Goal: Task Accomplishment & Management: Manage account settings

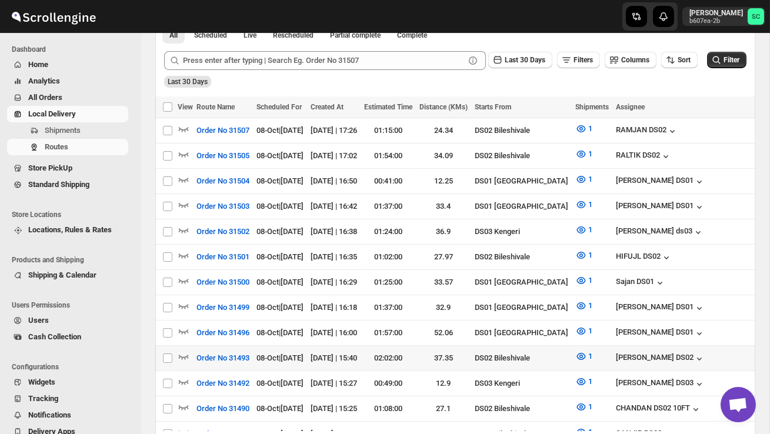
scroll to position [268, 0]
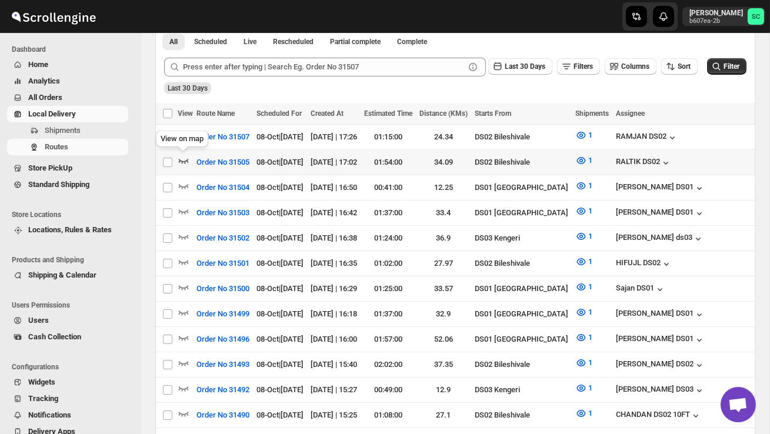
click at [186, 159] on icon "button" at bounding box center [184, 161] width 10 height 5
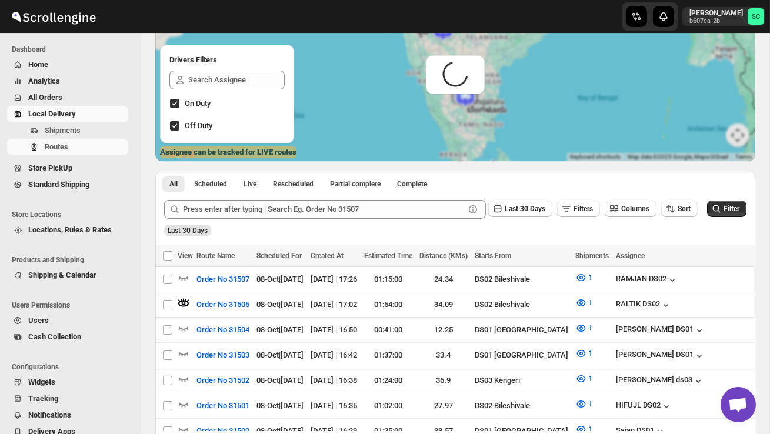
scroll to position [0, 0]
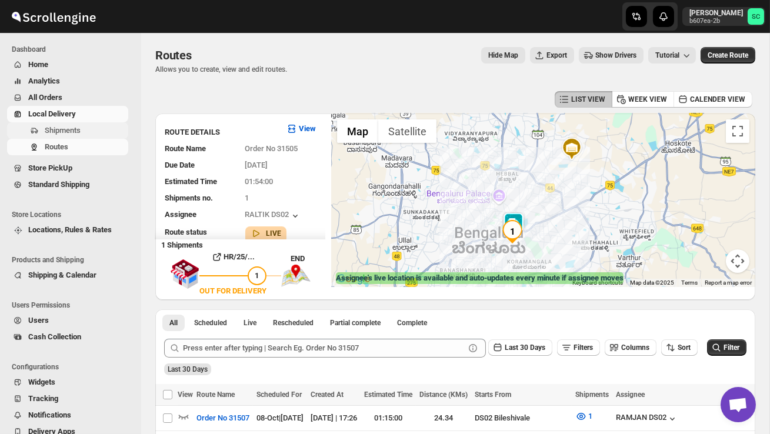
click at [83, 123] on button "Shipments" at bounding box center [67, 130] width 121 height 16
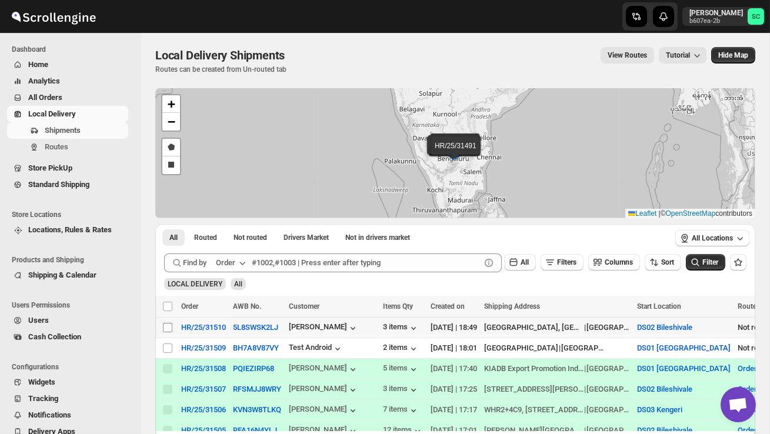
click at [167, 325] on input "Select shipment" at bounding box center [167, 327] width 9 height 9
checkbox input "true"
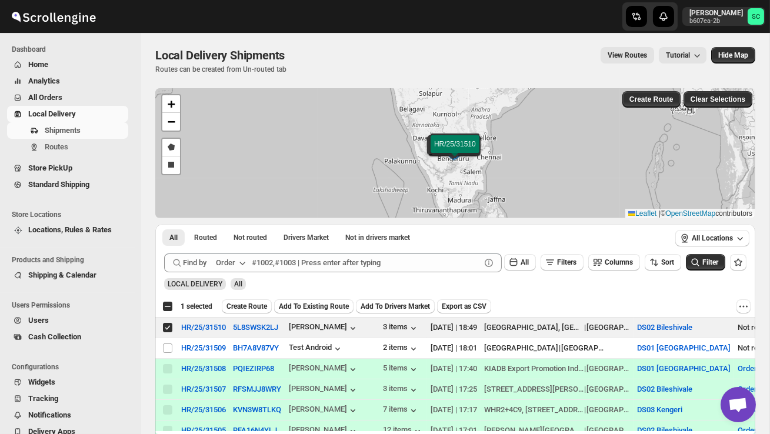
click at [249, 305] on span "Create Route" at bounding box center [246, 306] width 41 height 9
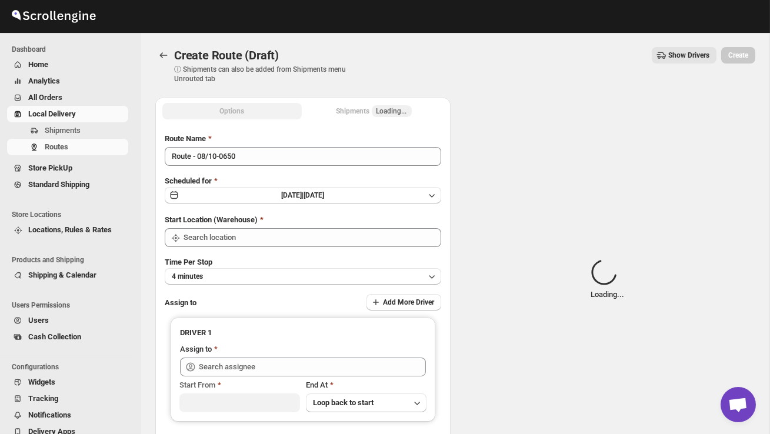
type input "DS02 Bileshivale"
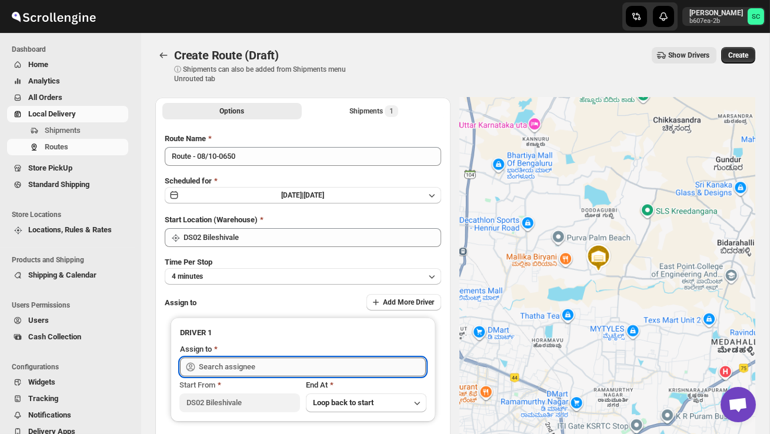
click at [242, 360] on input "text" at bounding box center [312, 367] width 227 height 19
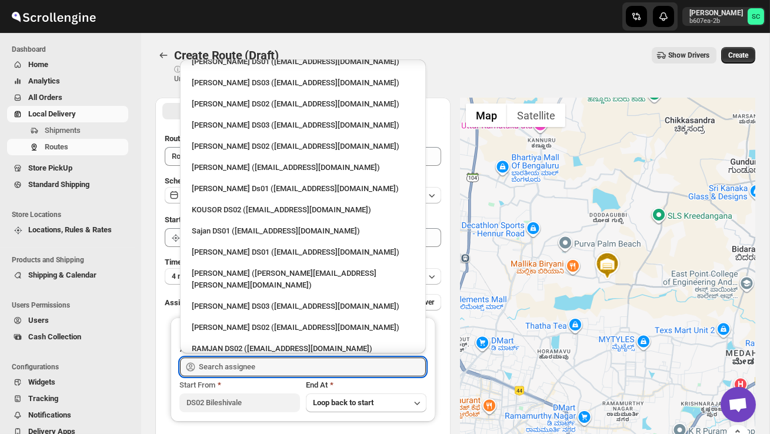
scroll to position [461, 0]
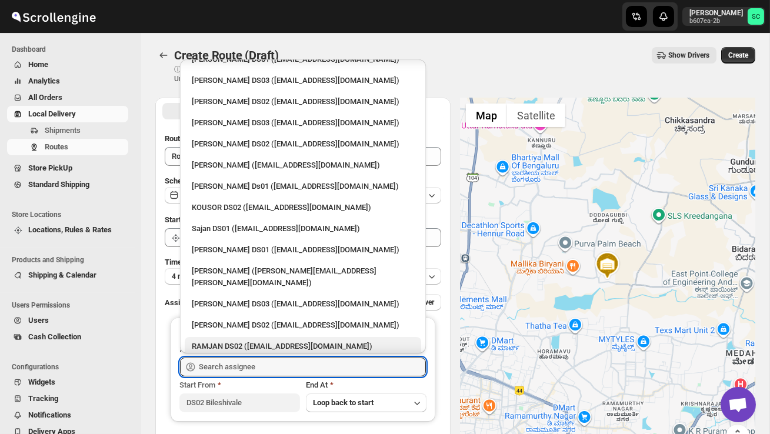
click at [241, 337] on div "RAMJAN DS02 ([EMAIL_ADDRESS][DOMAIN_NAME])" at bounding box center [303, 346] width 236 height 19
type input "RAMJAN DS02 ([EMAIL_ADDRESS][DOMAIN_NAME])"
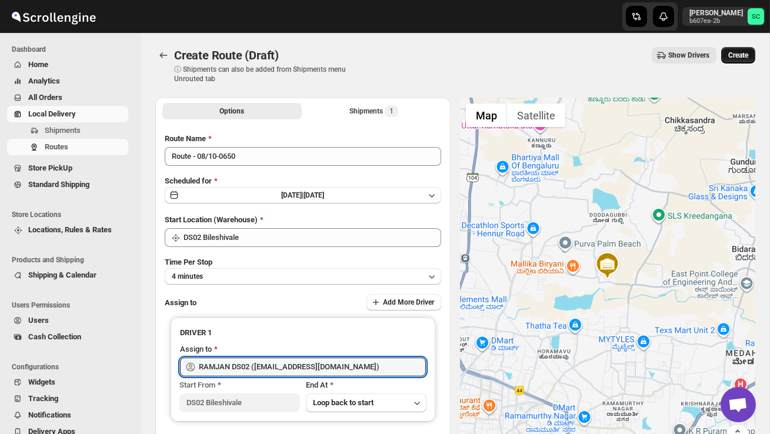
click at [739, 55] on span "Create" at bounding box center [738, 55] width 20 height 9
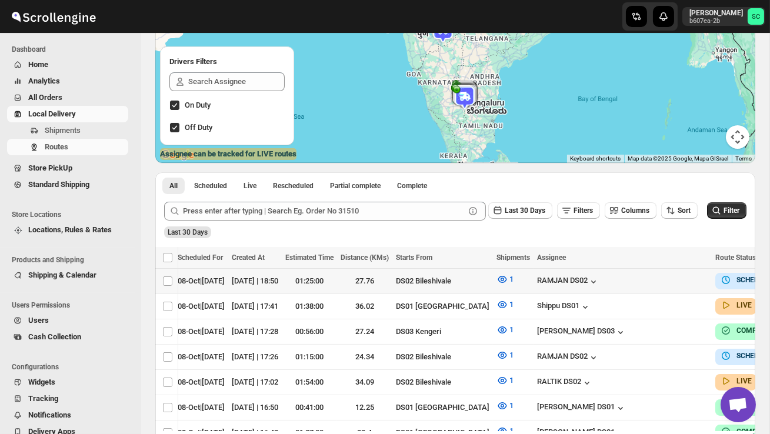
scroll to position [0, 168]
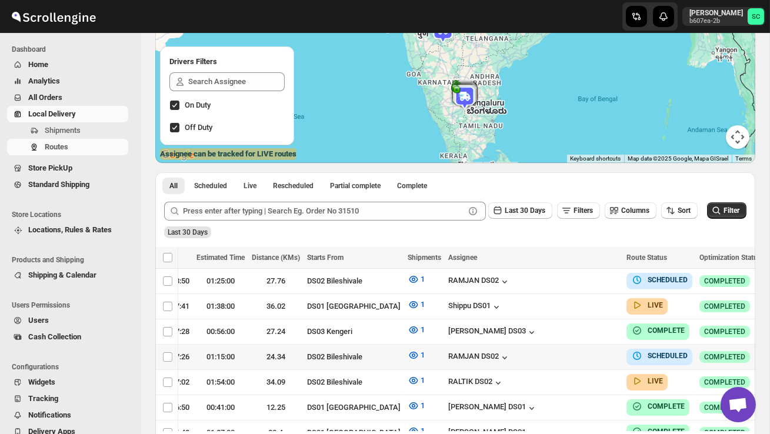
click at [769, 353] on icon "button" at bounding box center [776, 356] width 12 height 12
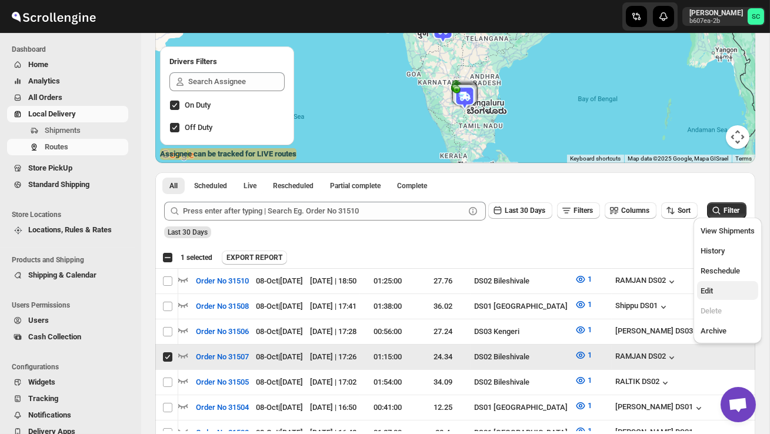
click at [723, 283] on button "Edit" at bounding box center [727, 290] width 61 height 19
checkbox input "false"
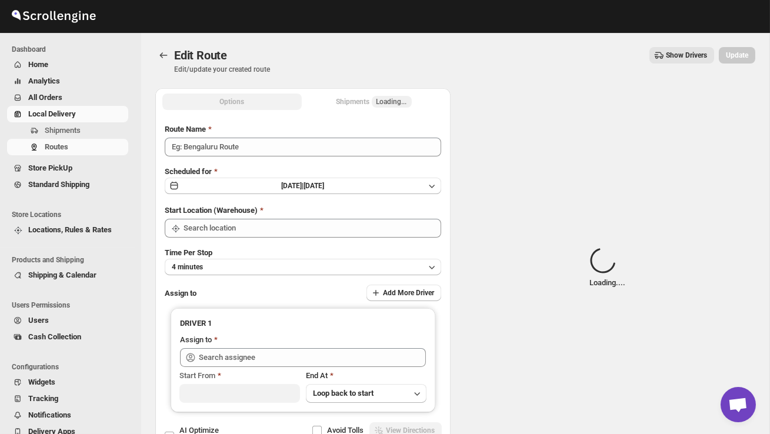
type input "Order No 31507"
type input "DS02 Bileshivale"
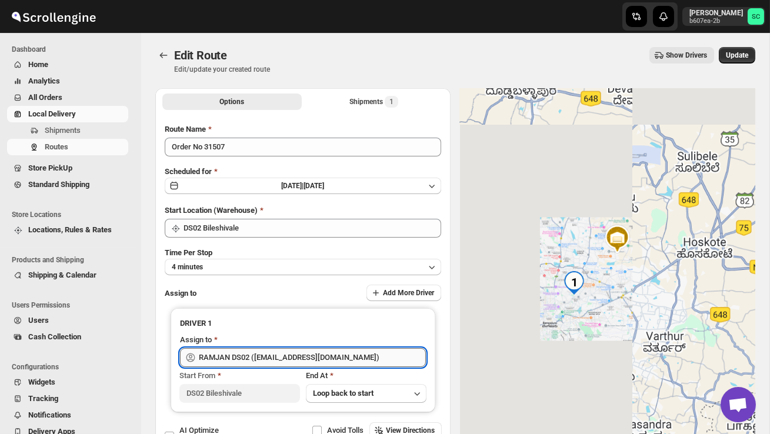
click at [307, 352] on input "RAMJAN DS02 ([EMAIL_ADDRESS][DOMAIN_NAME])" at bounding box center [312, 357] width 227 height 19
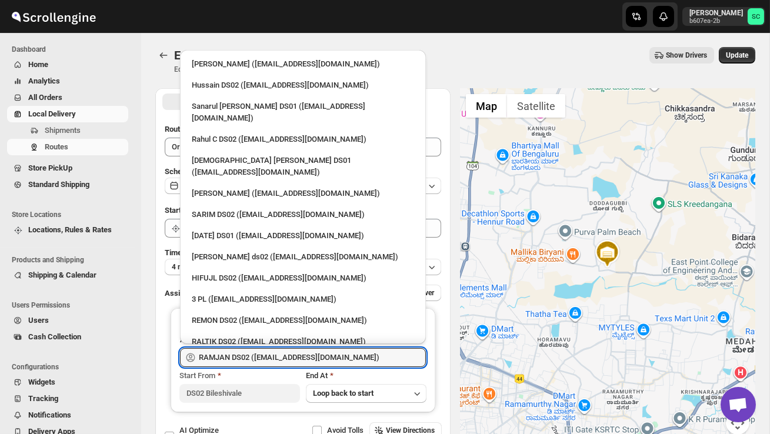
click at [275, 288] on li "3 PL ([EMAIL_ADDRESS][DOMAIN_NAME])" at bounding box center [303, 298] width 246 height 21
type input "3 PL ([EMAIL_ADDRESS][DOMAIN_NAME])"
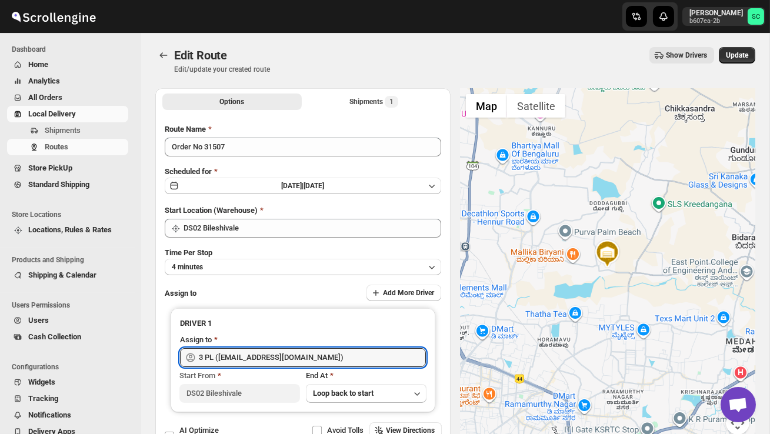
click at [739, 39] on div "Edit Route. This page is ready Edit Route Edit/update your created route Show D…" at bounding box center [455, 60] width 600 height 55
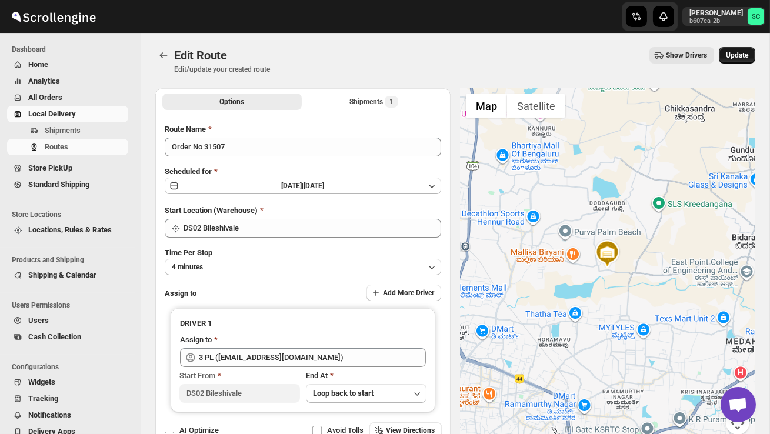
click at [739, 51] on button "Update" at bounding box center [737, 55] width 36 height 16
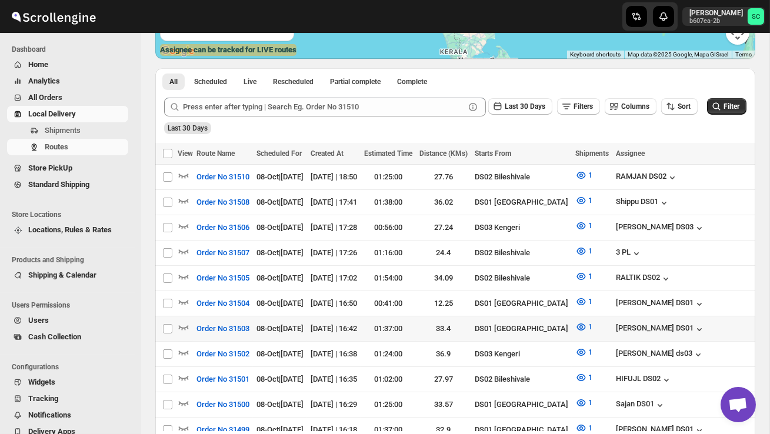
scroll to position [235, 0]
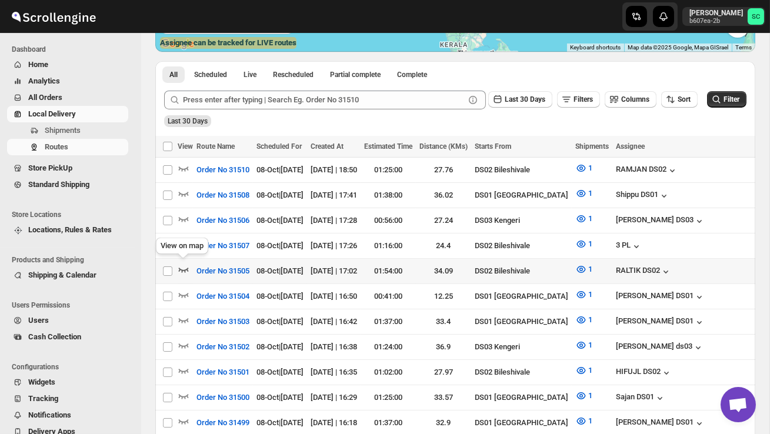
click at [184, 265] on icon "button" at bounding box center [184, 269] width 12 height 12
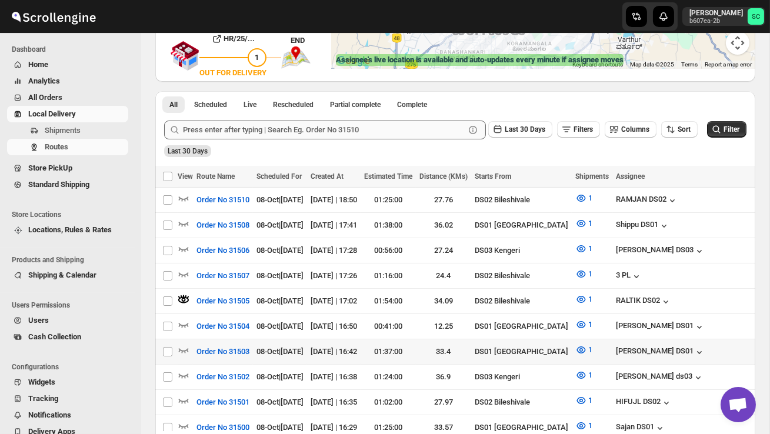
scroll to position [225, 0]
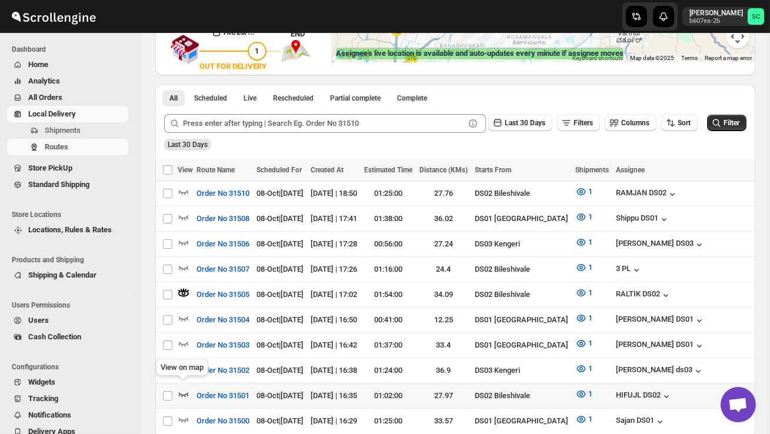
click at [183, 388] on icon "button" at bounding box center [184, 394] width 12 height 12
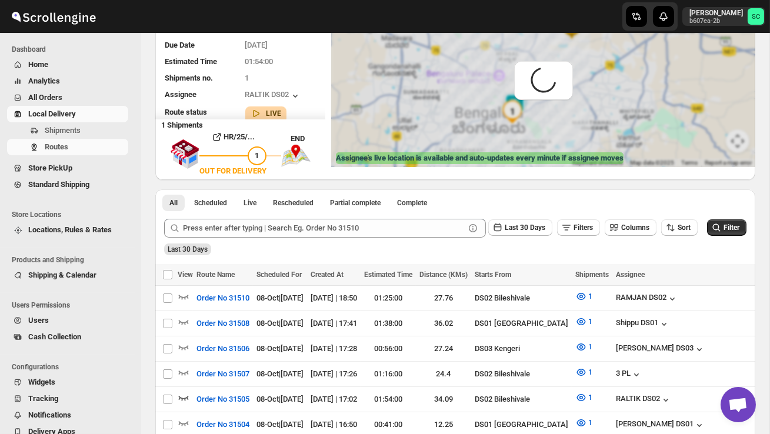
scroll to position [0, 0]
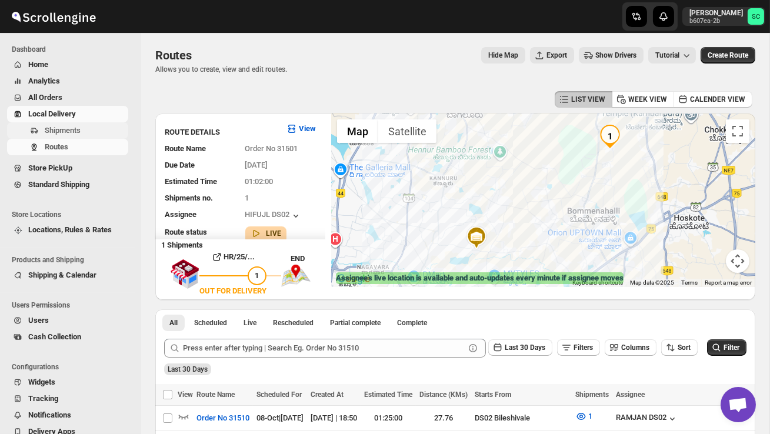
click at [66, 133] on span "Shipments" at bounding box center [63, 130] width 36 height 9
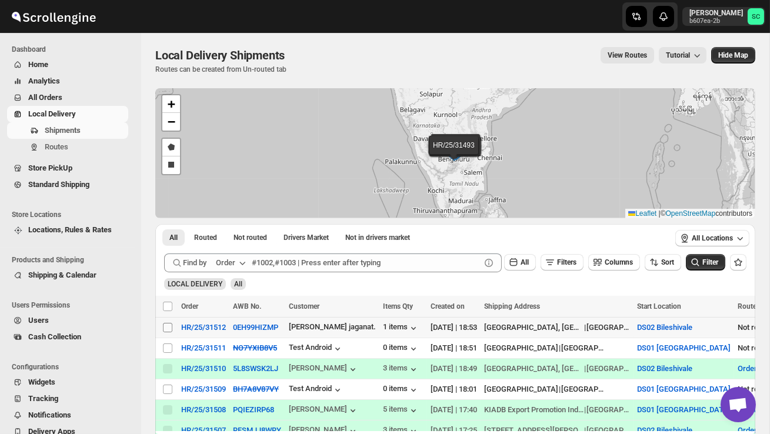
click at [169, 326] on input "Select shipment" at bounding box center [167, 327] width 9 height 9
checkbox input "true"
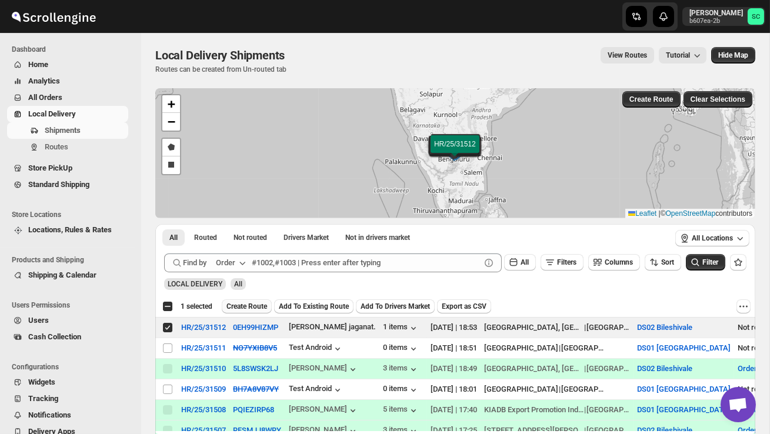
click at [240, 308] on span "Create Route" at bounding box center [246, 306] width 41 height 9
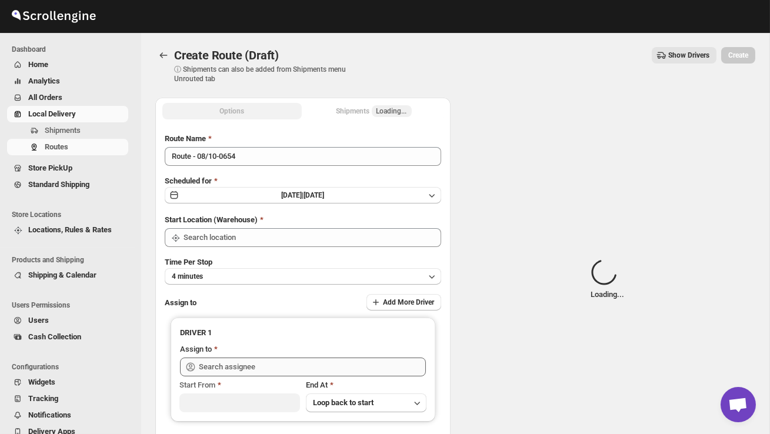
type input "DS02 Bileshivale"
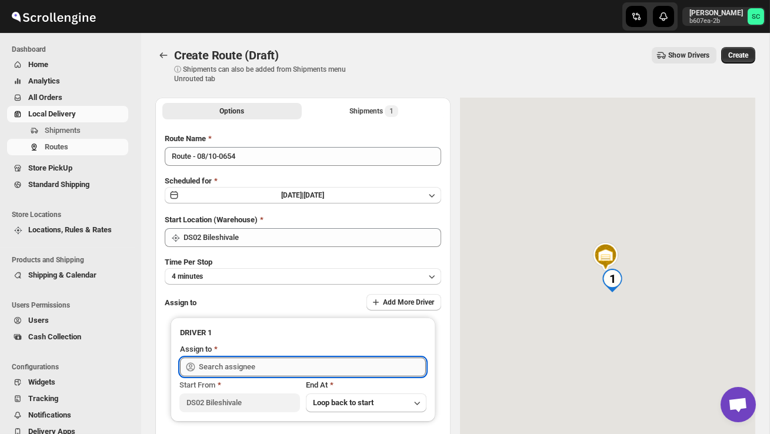
click at [240, 360] on input "text" at bounding box center [312, 367] width 227 height 19
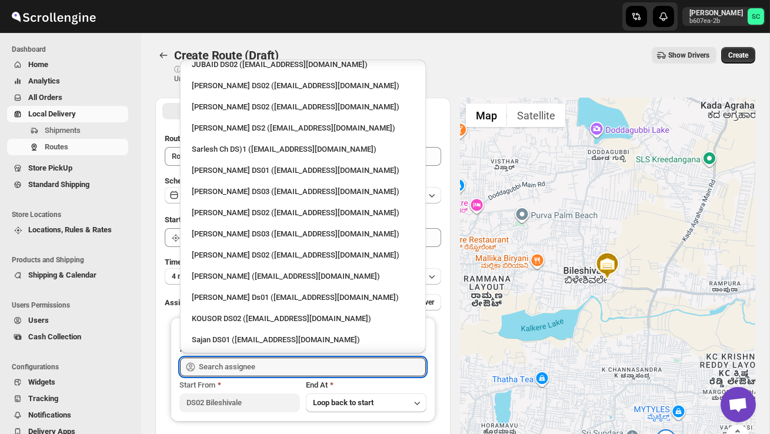
scroll to position [359, 0]
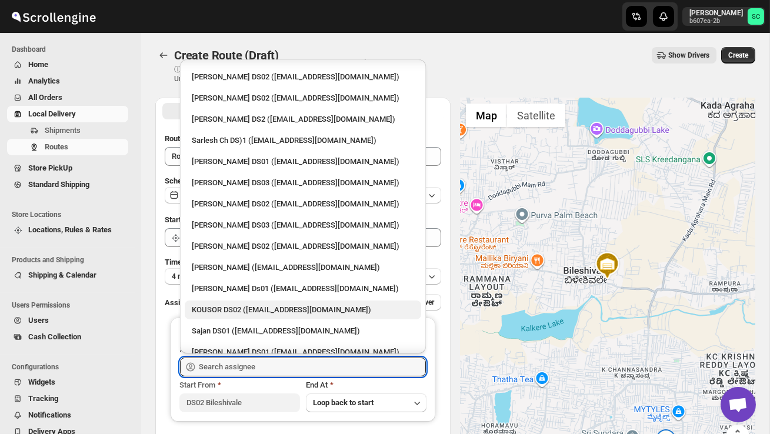
click at [258, 304] on div "KOUSOR DS02 ([EMAIL_ADDRESS][DOMAIN_NAME])" at bounding box center [303, 310] width 222 height 12
type input "KOUSOR DS02 ([EMAIL_ADDRESS][DOMAIN_NAME])"
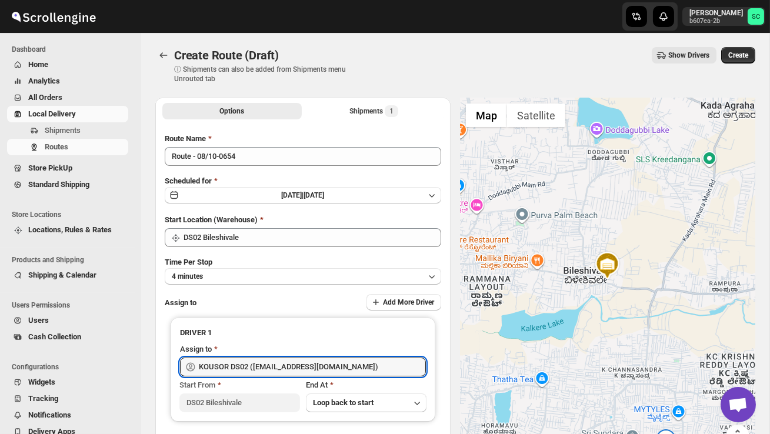
click at [730, 56] on span "Create" at bounding box center [738, 55] width 20 height 9
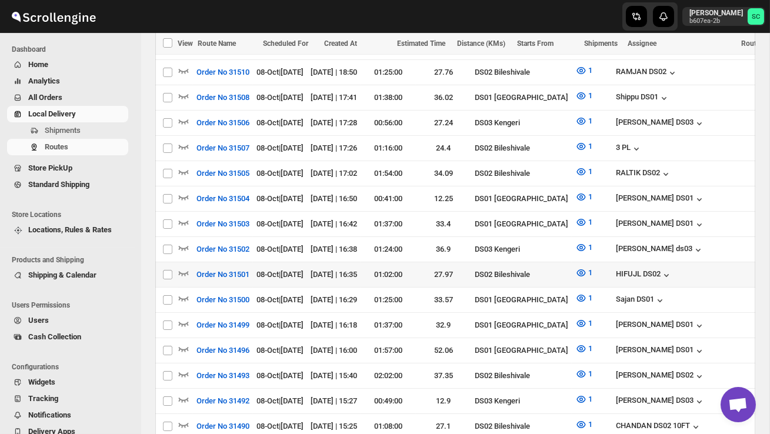
scroll to position [357, 0]
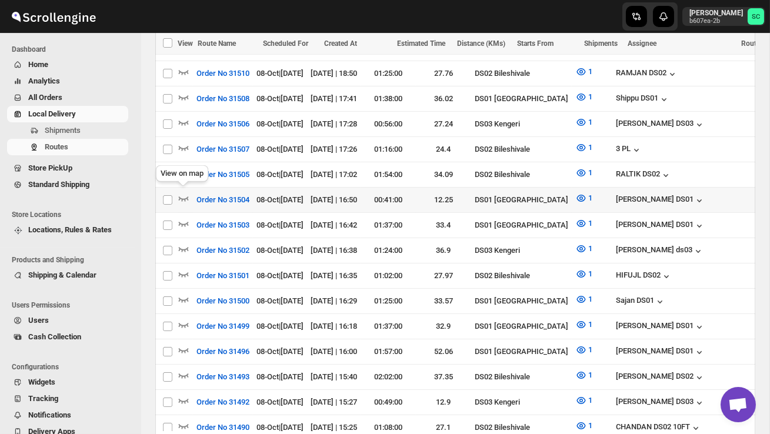
click at [179, 171] on div "View on map" at bounding box center [181, 176] width 57 height 26
click at [186, 171] on icon "button" at bounding box center [184, 173] width 10 height 5
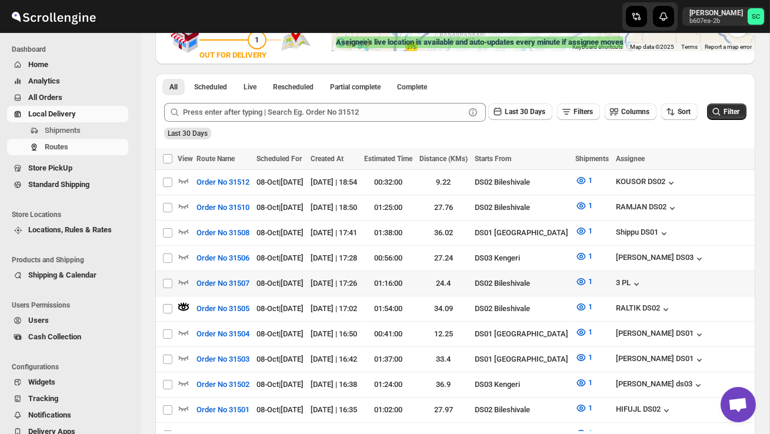
scroll to position [0, 168]
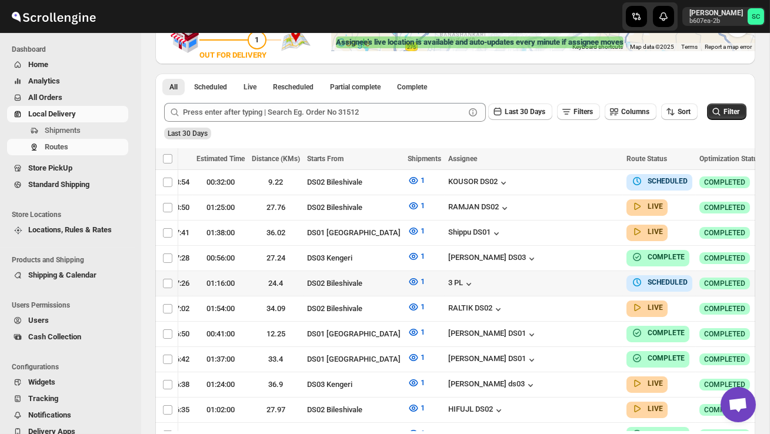
click at [769, 280] on icon "button" at bounding box center [776, 283] width 12 height 12
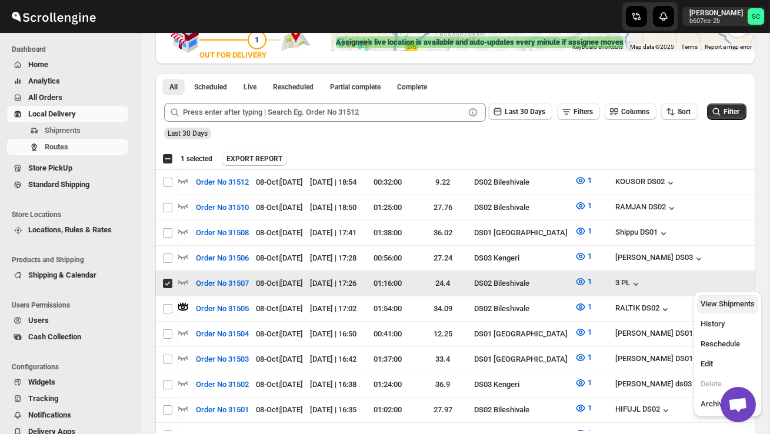
click at [740, 300] on span "View Shipments" at bounding box center [727, 303] width 54 height 9
checkbox input "false"
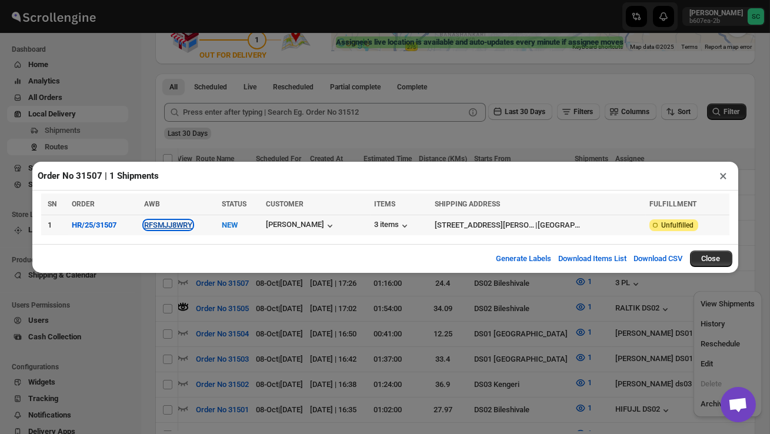
click at [181, 227] on button "RFSMJJ8WRY" at bounding box center [168, 225] width 48 height 9
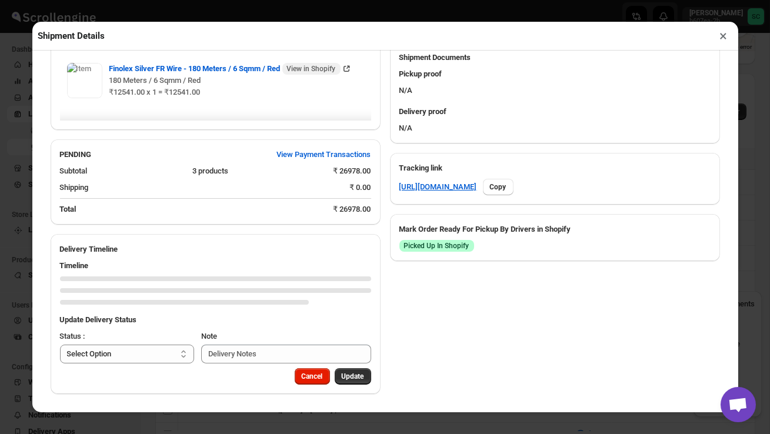
scroll to position [546, 0]
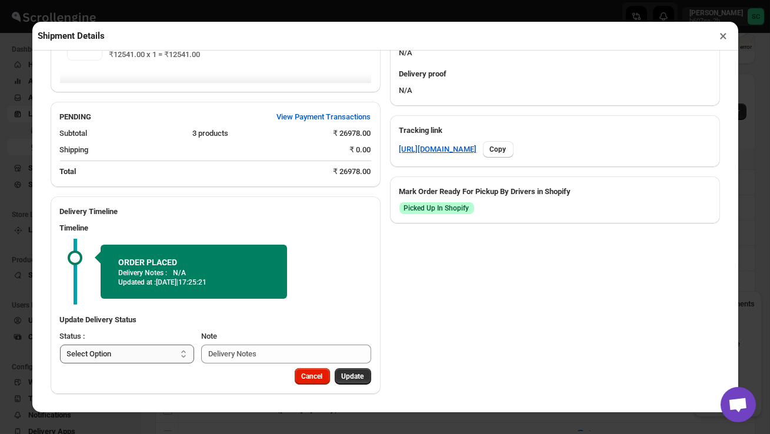
click at [149, 356] on select "Select Option PICKED UP OUT FOR DELIVERY RESCHEDULE DELIVERED CANCELLED" at bounding box center [127, 354] width 135 height 19
select select "PICKED_UP"
click at [343, 381] on button "Pick Products" at bounding box center [342, 376] width 58 height 16
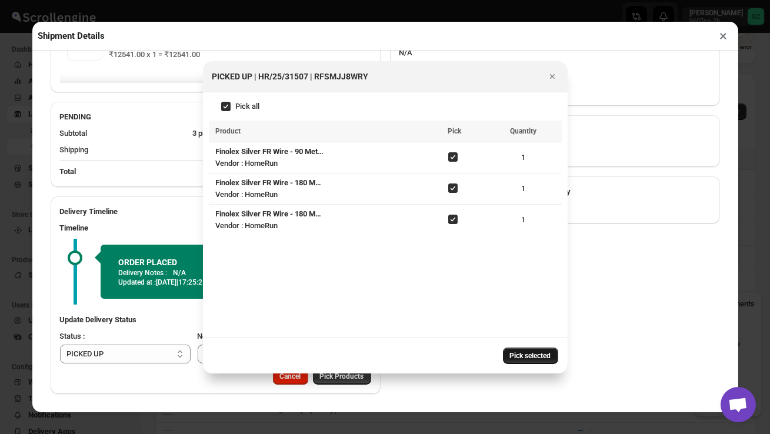
click at [517, 350] on button "Pick selected" at bounding box center [530, 356] width 55 height 16
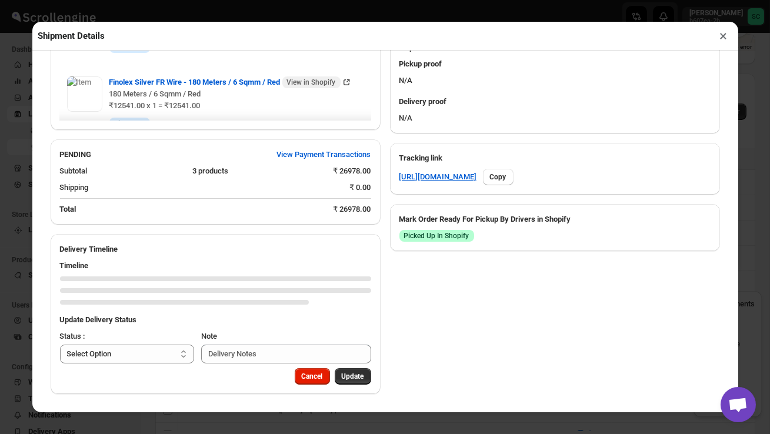
scroll to position [508, 0]
click at [165, 352] on select "Select Option PICKED UP OUT FOR DELIVERY RESCHEDULE DELIVERED CANCELLED" at bounding box center [127, 354] width 135 height 19
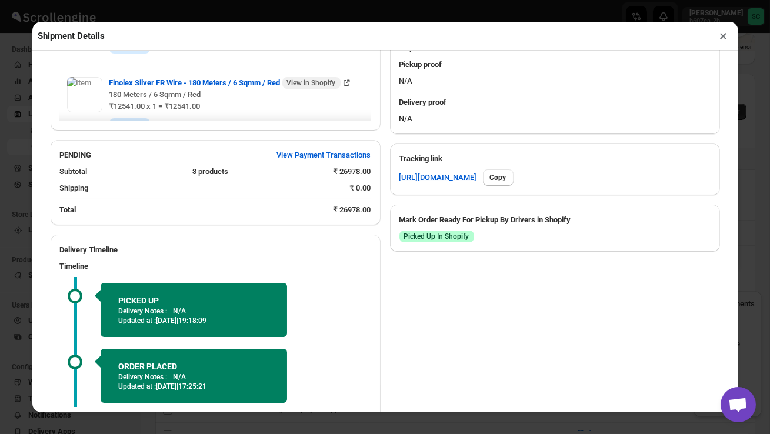
select select "OUT_FOR_DELIVERY"
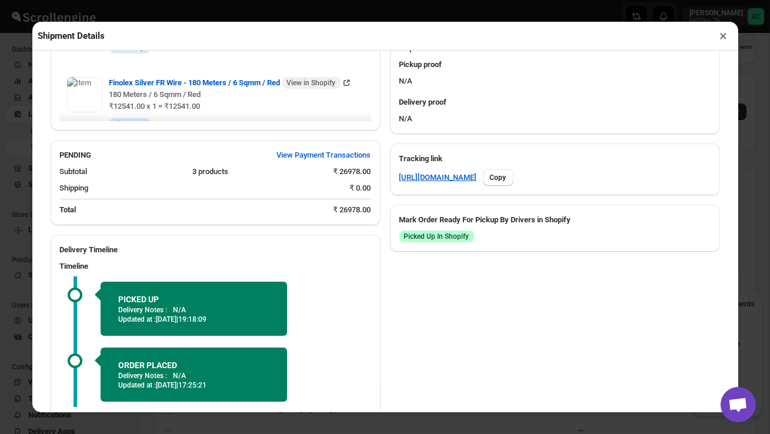
scroll to position [610, 0]
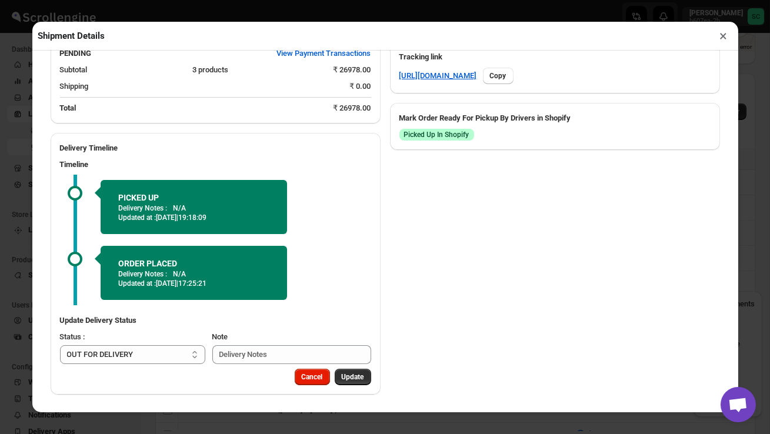
click at [355, 370] on button "Update" at bounding box center [353, 377] width 36 height 16
select select
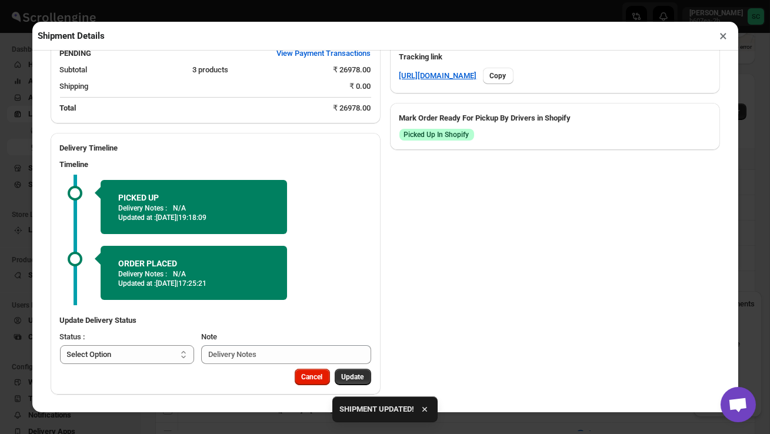
click at [723, 34] on button "×" at bounding box center [723, 36] width 17 height 16
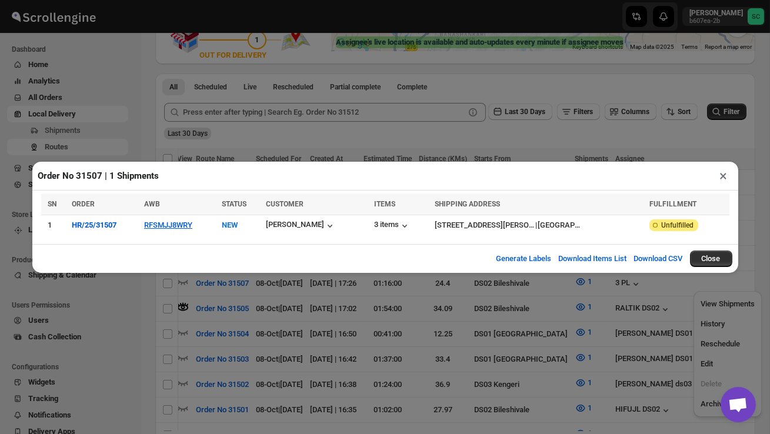
click at [722, 171] on button "×" at bounding box center [723, 176] width 17 height 16
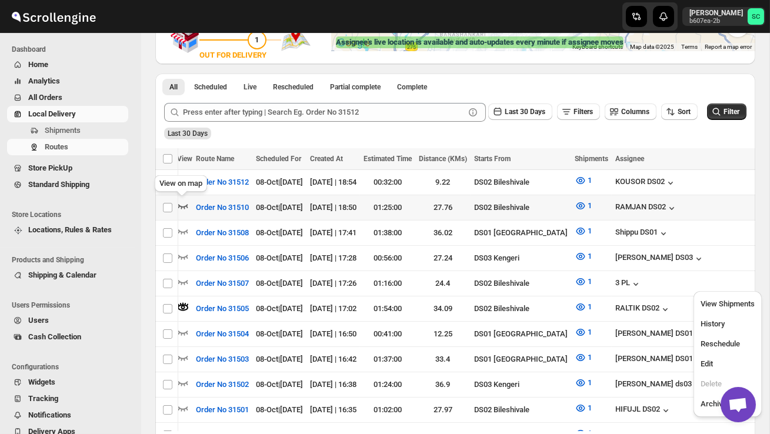
click at [183, 202] on icon "button" at bounding box center [183, 206] width 12 height 12
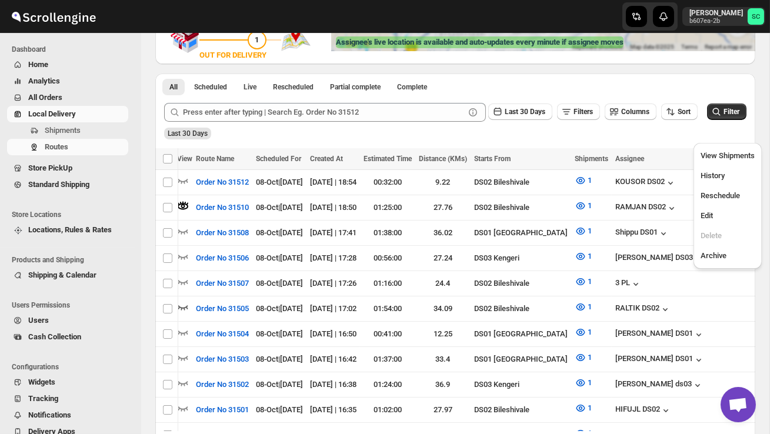
scroll to position [0, 0]
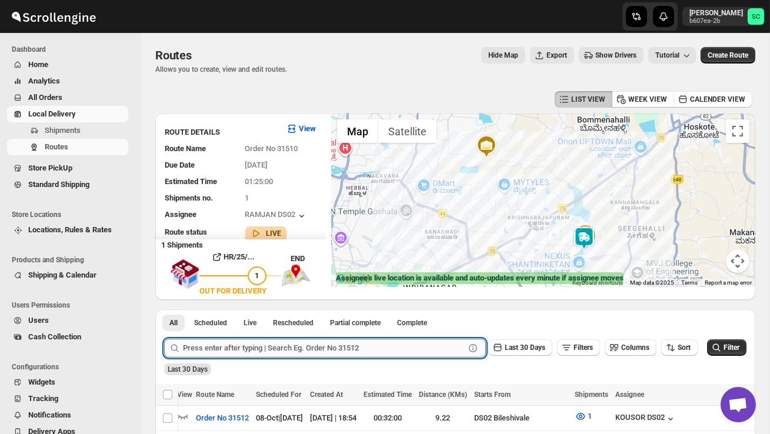
click at [218, 345] on input "text" at bounding box center [324, 348] width 282 height 19
paste input "31468"
type input "31468"
click at [164, 309] on button "Submit" at bounding box center [181, 315] width 34 height 12
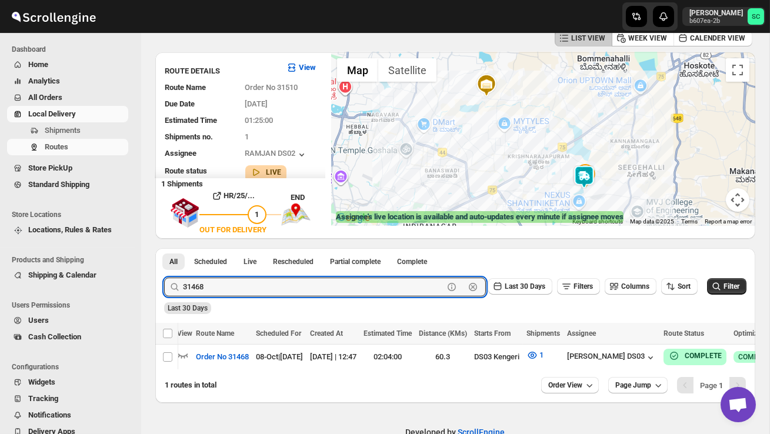
scroll to position [65, 0]
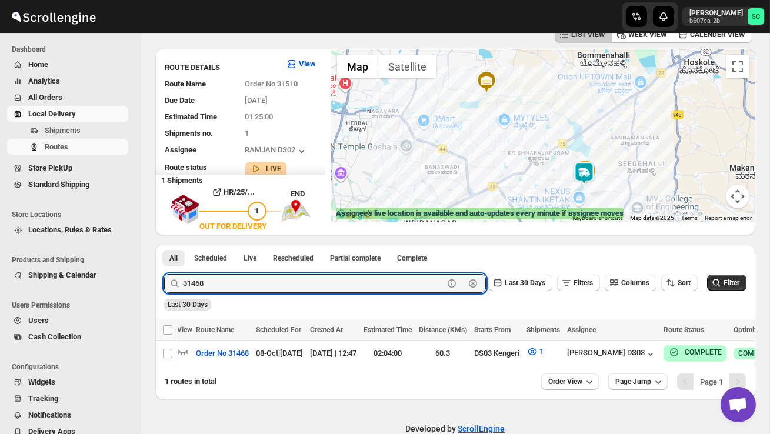
click at [471, 284] on icon "button" at bounding box center [473, 284] width 4 height 4
click at [85, 129] on span "Shipments" at bounding box center [85, 131] width 81 height 12
